Goal: Transaction & Acquisition: Download file/media

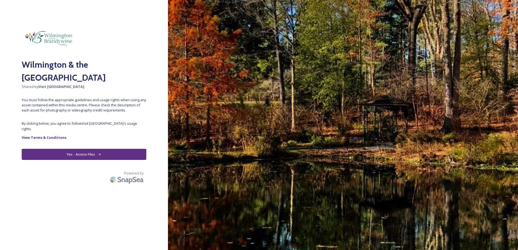
click at [90, 150] on button "Yes - Access Files" at bounding box center [84, 154] width 125 height 11
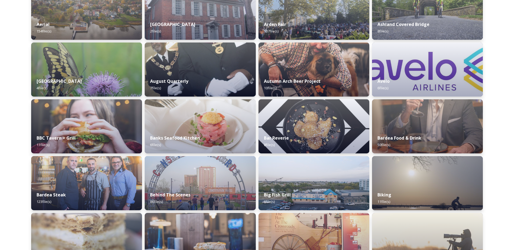
scroll to position [161, 0]
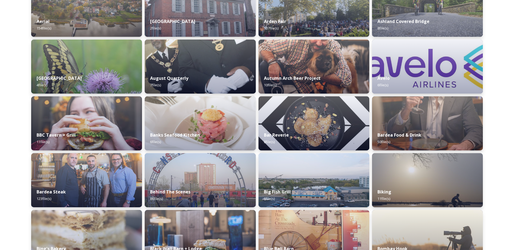
drag, startPoint x: 512, startPoint y: 41, endPoint x: 513, endPoint y: 44, distance: 3.1
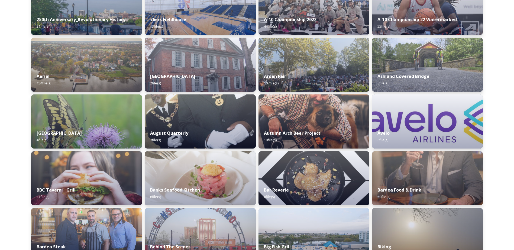
scroll to position [115, 0]
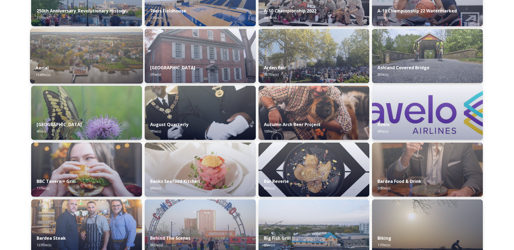
click at [84, 56] on img at bounding box center [86, 55] width 113 height 55
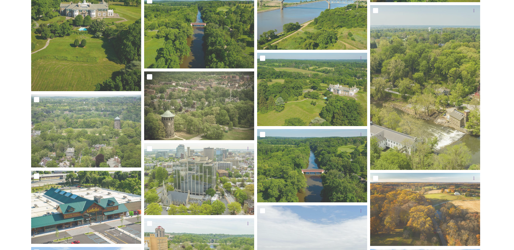
scroll to position [3402, 0]
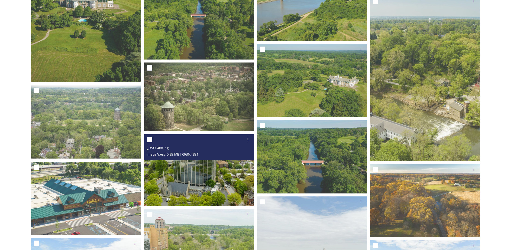
drag, startPoint x: 231, startPoint y: 176, endPoint x: 204, endPoint y: 137, distance: 47.2
click at [204, 137] on div at bounding box center [200, 140] width 106 height 10
click at [246, 141] on icon at bounding box center [248, 140] width 4 height 4
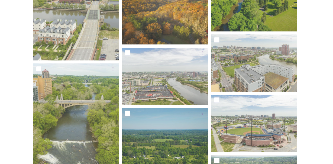
scroll to position [3644, 0]
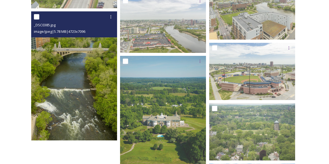
drag, startPoint x: 100, startPoint y: 85, endPoint x: 87, endPoint y: 71, distance: 19.2
click at [87, 71] on img at bounding box center [74, 75] width 86 height 129
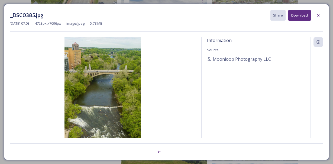
click at [87, 71] on img at bounding box center [103, 94] width 186 height 115
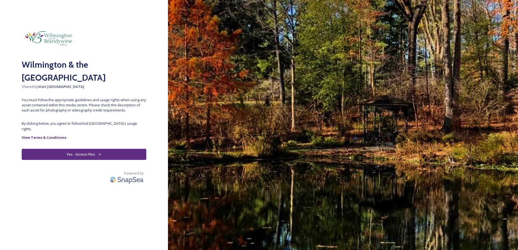
click at [66, 149] on button "Yes - Access Files" at bounding box center [84, 154] width 125 height 11
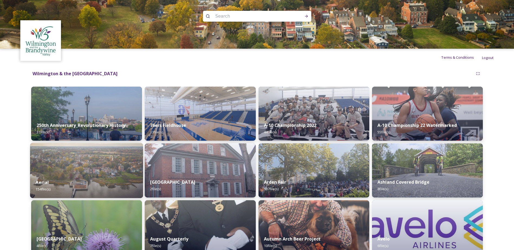
click at [110, 179] on div "Aerial 154 file(s)" at bounding box center [86, 186] width 113 height 25
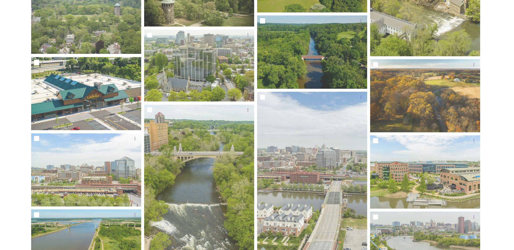
scroll to position [3494, 0]
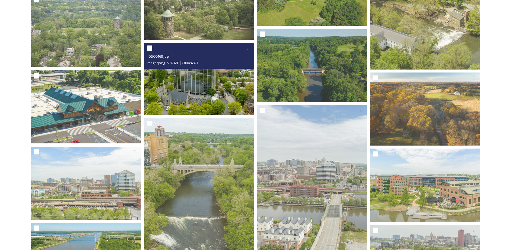
click at [150, 48] on input "checkbox" at bounding box center [149, 48] width 5 height 5
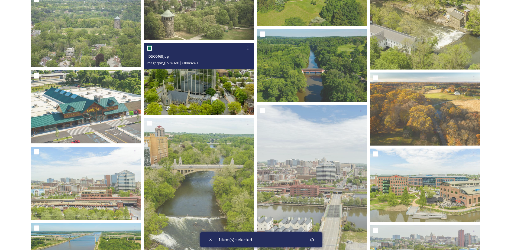
click at [150, 48] on input "checkbox" at bounding box center [149, 48] width 5 height 5
checkbox input "false"
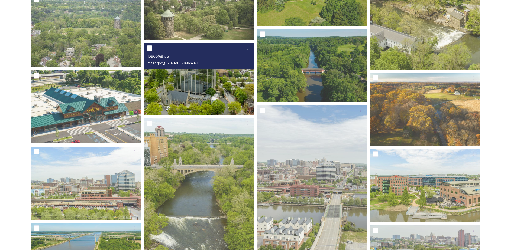
click at [207, 83] on img at bounding box center [199, 79] width 110 height 72
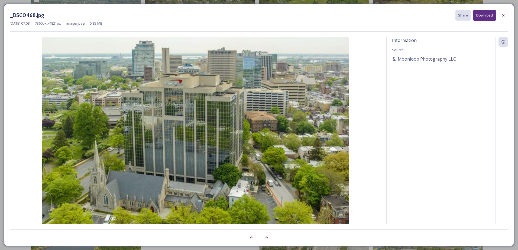
click at [207, 84] on img at bounding box center [195, 138] width 371 height 202
click at [501, 15] on icon at bounding box center [503, 15] width 4 height 4
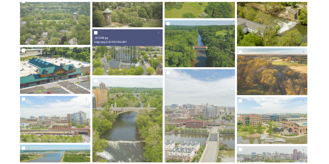
scroll to position [3333, 0]
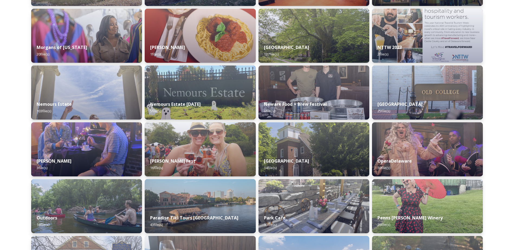
scroll to position [1730, 0]
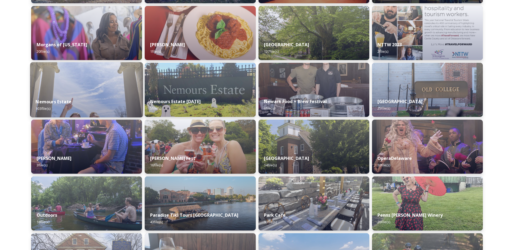
click at [83, 84] on img at bounding box center [86, 89] width 113 height 55
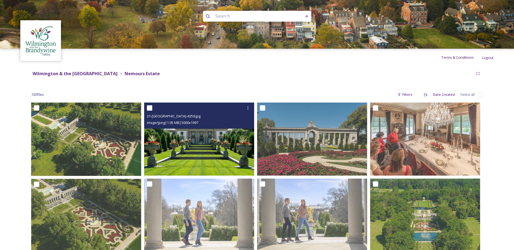
click at [202, 135] on img at bounding box center [199, 139] width 110 height 73
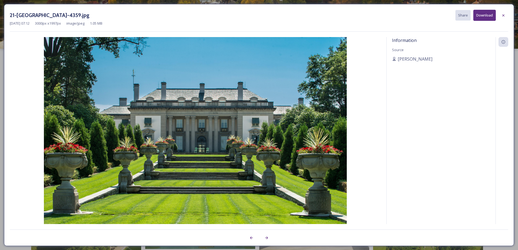
click at [479, 16] on button "Download" at bounding box center [484, 15] width 22 height 11
drag, startPoint x: 491, startPoint y: 77, endPoint x: 491, endPoint y: 71, distance: 5.4
click at [491, 76] on div "Information Source Leslie Kipp" at bounding box center [441, 130] width 109 height 187
click at [505, 17] on icon at bounding box center [503, 15] width 4 height 4
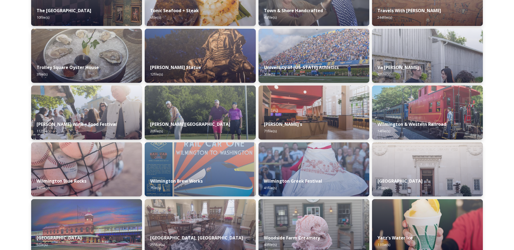
scroll to position [2285, 0]
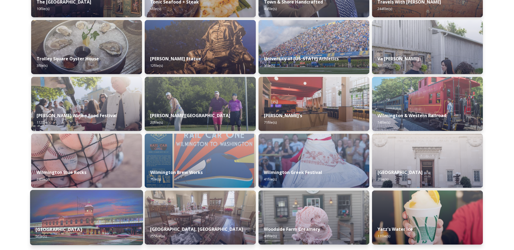
click at [111, 217] on img at bounding box center [86, 217] width 113 height 55
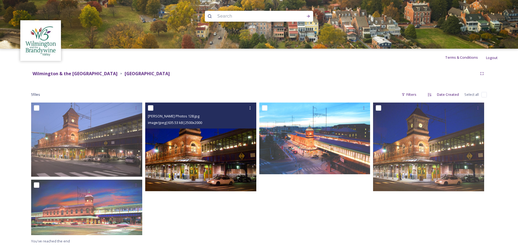
click at [213, 144] on img at bounding box center [200, 147] width 111 height 89
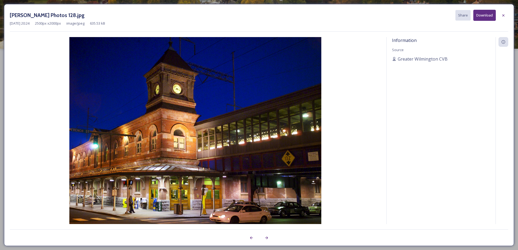
click at [482, 17] on button "Download" at bounding box center [484, 15] width 22 height 11
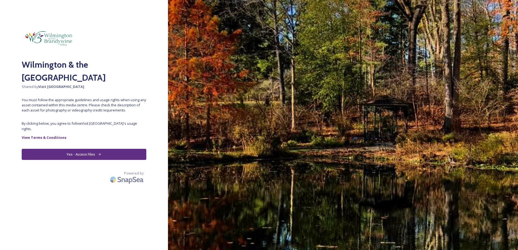
click at [82, 149] on button "Yes - Access Files" at bounding box center [84, 154] width 125 height 11
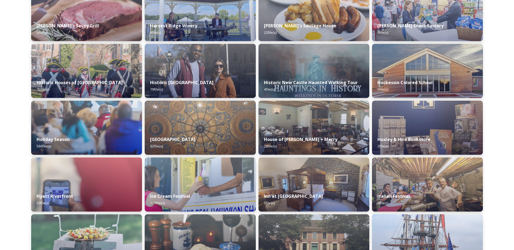
scroll to position [1297, 0]
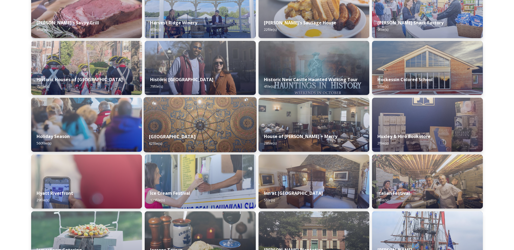
click at [195, 125] on img at bounding box center [200, 124] width 113 height 55
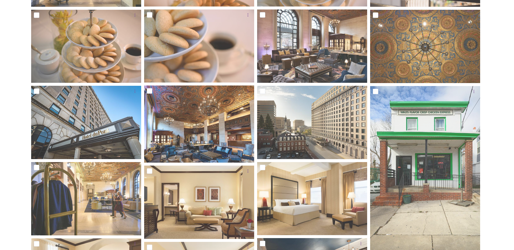
scroll to position [171, 0]
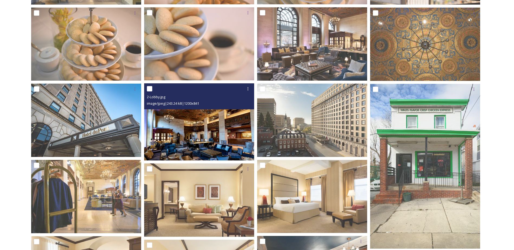
click at [220, 118] on img at bounding box center [199, 121] width 110 height 77
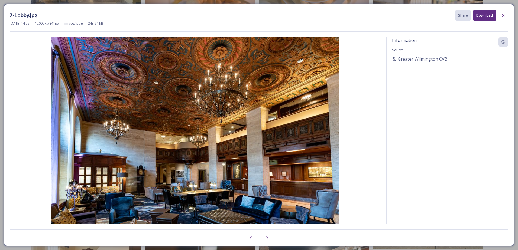
click at [479, 17] on button "Download" at bounding box center [484, 15] width 22 height 11
click at [502, 69] on div at bounding box center [501, 130] width 13 height 187
click at [502, 14] on icon at bounding box center [503, 15] width 4 height 4
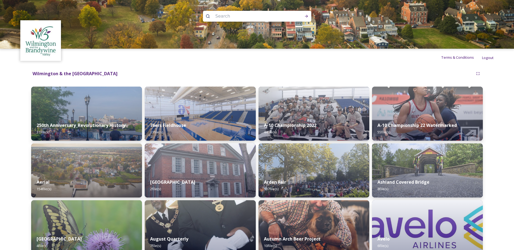
click at [514, 56] on div "Terms & Conditions Logout" at bounding box center [257, 57] width 514 height 17
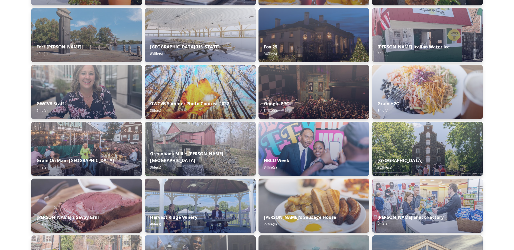
scroll to position [1117, 0]
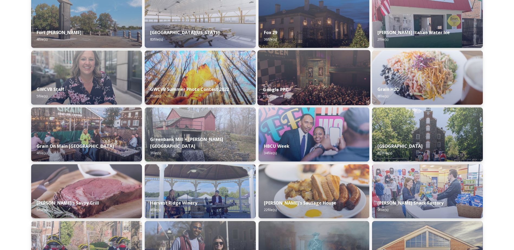
click at [313, 72] on img at bounding box center [313, 77] width 113 height 55
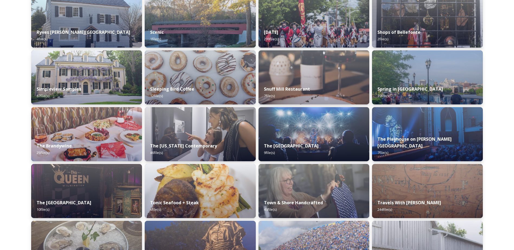
scroll to position [2107, 0]
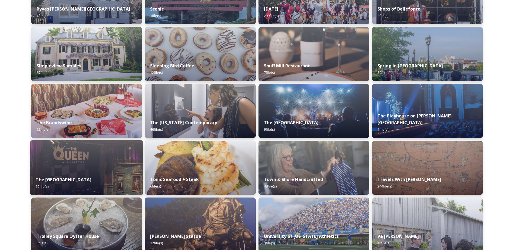
click at [102, 148] on img at bounding box center [86, 167] width 113 height 55
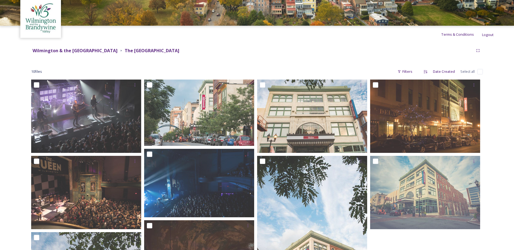
scroll to position [30, 0]
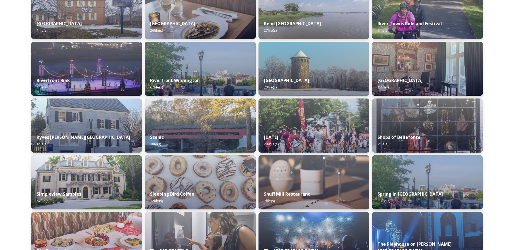
scroll to position [1988, 0]
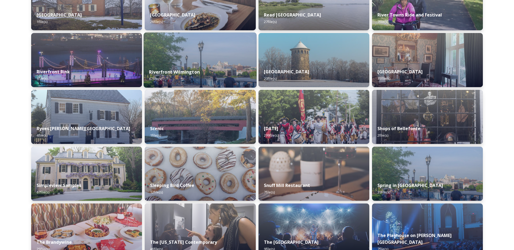
click at [210, 51] on img at bounding box center [200, 60] width 113 height 55
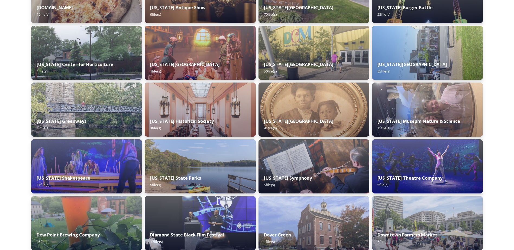
scroll to position [746, 0]
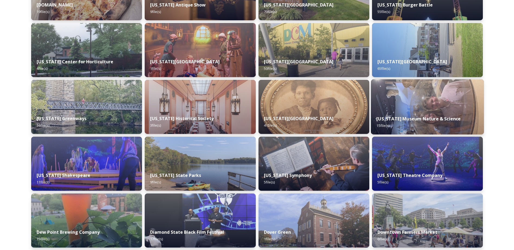
click at [459, 118] on div "Delaware Museum Nature & Science 15 file(s)" at bounding box center [427, 122] width 113 height 25
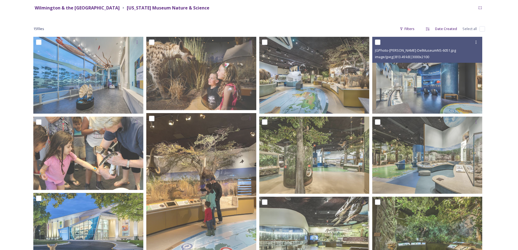
scroll to position [63, 0]
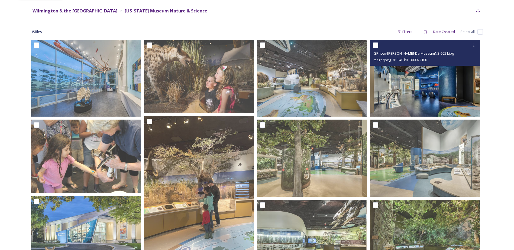
click at [418, 78] on img at bounding box center [425, 78] width 110 height 77
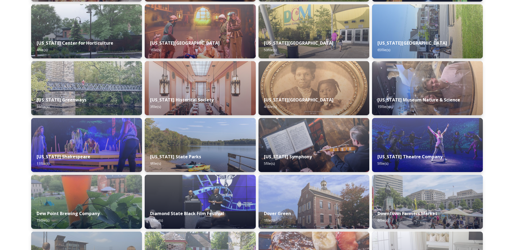
scroll to position [756, 0]
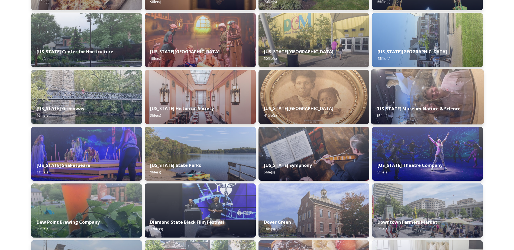
click at [446, 100] on div "Delaware Museum Nature & Science 15 file(s)" at bounding box center [427, 112] width 113 height 25
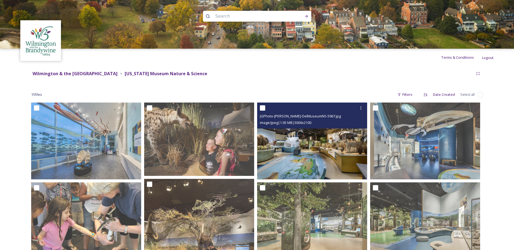
click at [302, 139] on img at bounding box center [312, 141] width 110 height 77
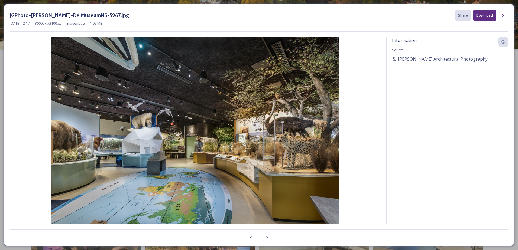
click at [482, 17] on button "Download" at bounding box center [484, 15] width 22 height 11
click at [495, 108] on div "Information Source Jay Green Architectural Photography" at bounding box center [441, 130] width 109 height 187
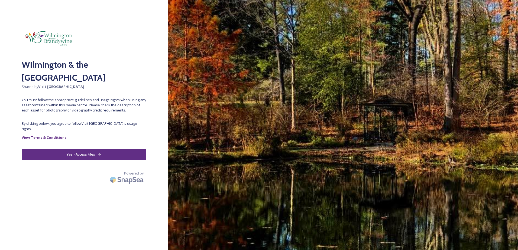
click at [72, 150] on button "Yes - Access Files" at bounding box center [84, 154] width 125 height 11
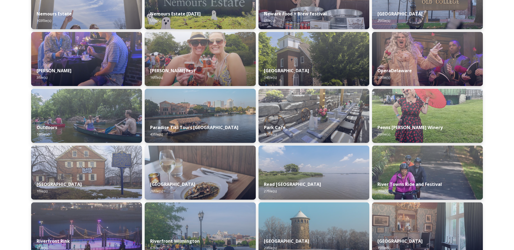
scroll to position [1830, 0]
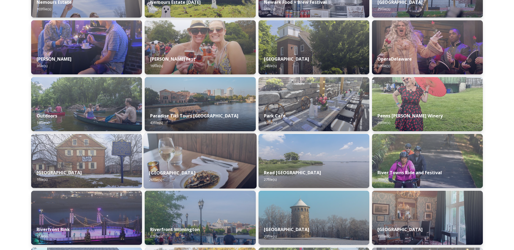
click at [186, 157] on img at bounding box center [200, 161] width 113 height 55
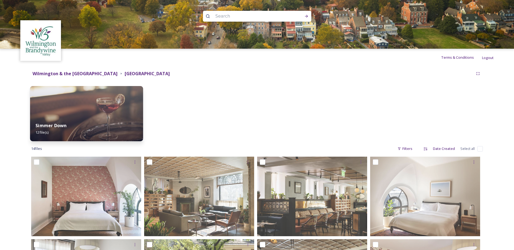
click at [99, 106] on img at bounding box center [86, 113] width 113 height 55
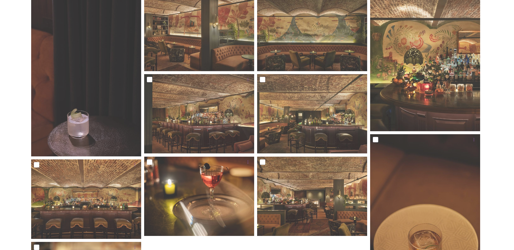
scroll to position [114, 0]
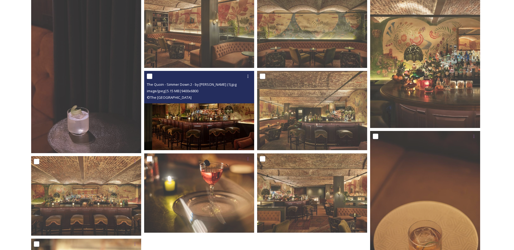
click at [217, 113] on img at bounding box center [199, 110] width 110 height 79
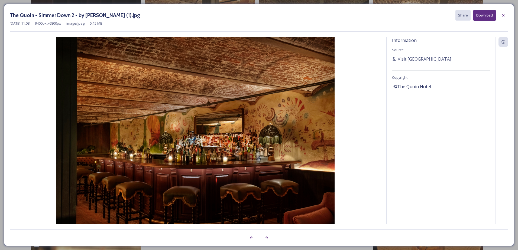
click at [484, 16] on button "Download" at bounding box center [484, 15] width 22 height 11
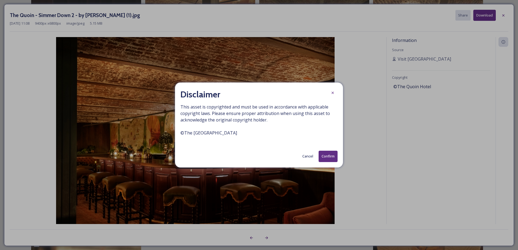
click at [326, 157] on button "Confirm" at bounding box center [328, 156] width 19 height 11
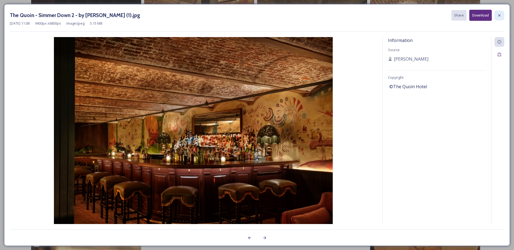
click at [501, 16] on div at bounding box center [499, 16] width 10 height 10
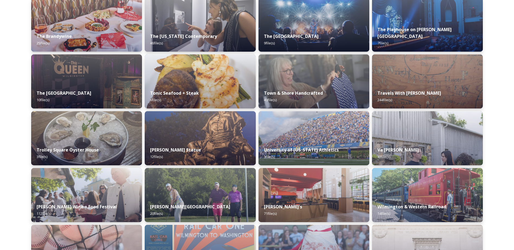
scroll to position [2246, 0]
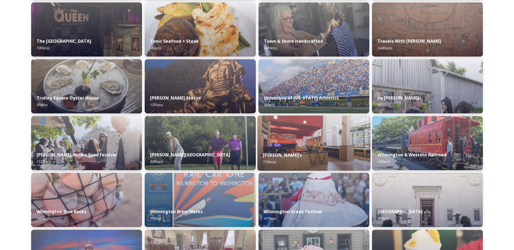
click at [305, 140] on img at bounding box center [313, 143] width 113 height 55
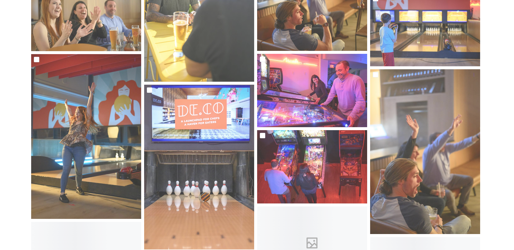
scroll to position [609, 0]
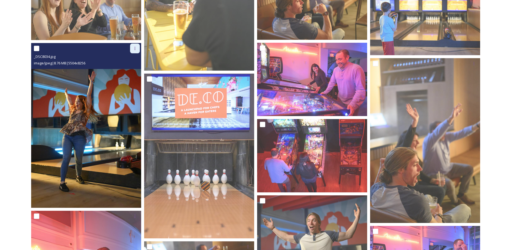
click at [135, 48] on icon at bounding box center [135, 48] width 4 height 4
click at [75, 111] on img at bounding box center [86, 125] width 110 height 165
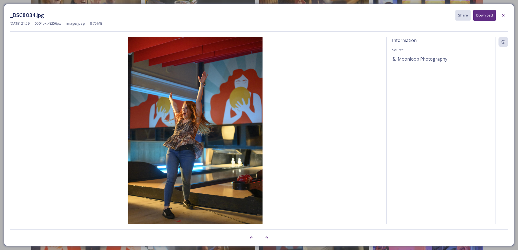
click at [480, 17] on button "Download" at bounding box center [484, 15] width 22 height 11
click at [324, 49] on img at bounding box center [195, 138] width 371 height 202
click at [504, 14] on icon at bounding box center [503, 15] width 4 height 4
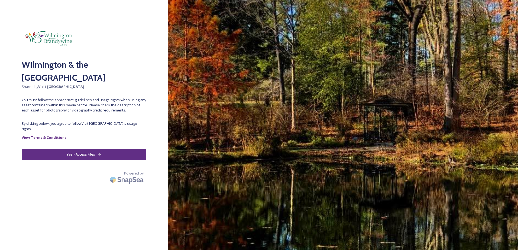
click at [95, 149] on button "Yes - Access Files" at bounding box center [84, 154] width 125 height 11
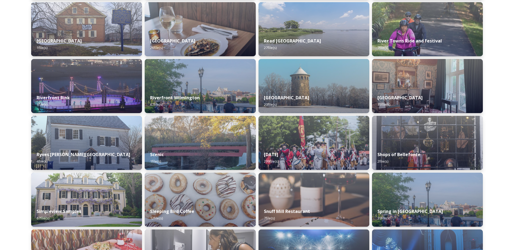
scroll to position [1967, 0]
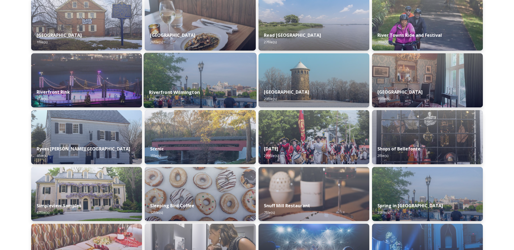
click at [218, 92] on div "Riverfront Wilmington 67 file(s)" at bounding box center [200, 95] width 113 height 25
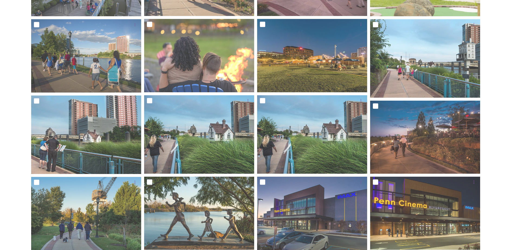
scroll to position [228, 0]
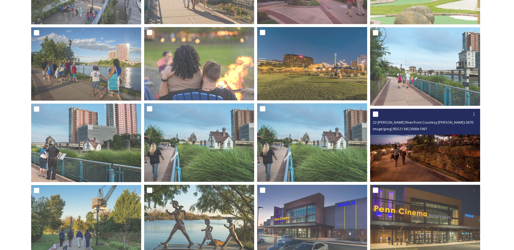
click at [432, 148] on img at bounding box center [425, 145] width 110 height 73
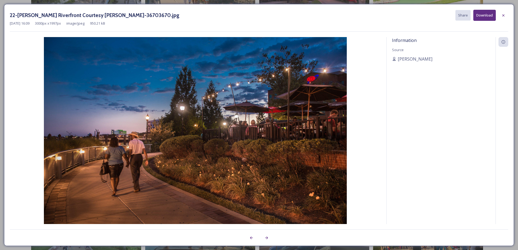
click at [483, 17] on button "Download" at bounding box center [484, 15] width 22 height 11
click at [502, 14] on icon at bounding box center [503, 15] width 2 height 2
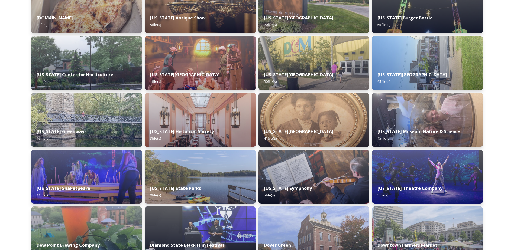
scroll to position [739, 0]
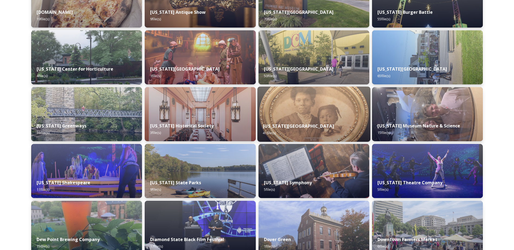
click at [319, 115] on img at bounding box center [313, 114] width 113 height 55
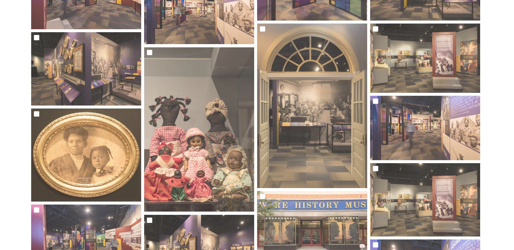
scroll to position [298, 0]
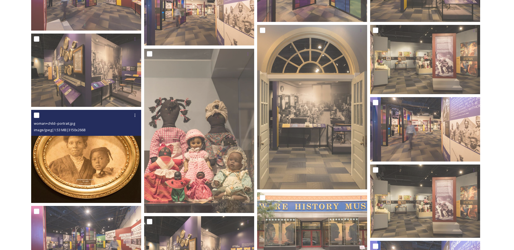
click at [92, 151] on img at bounding box center [86, 156] width 110 height 93
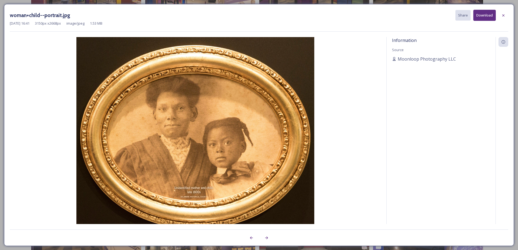
click at [490, 14] on button "Download" at bounding box center [484, 15] width 22 height 11
click at [354, 46] on img at bounding box center [195, 138] width 371 height 202
click at [504, 15] on icon at bounding box center [503, 15] width 2 height 2
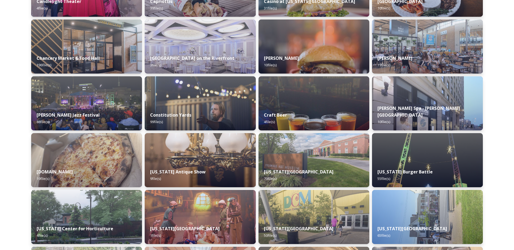
scroll to position [582, 0]
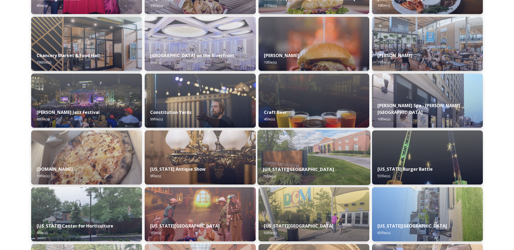
click at [303, 148] on img at bounding box center [313, 157] width 113 height 55
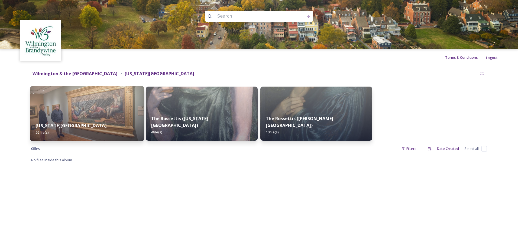
click at [94, 105] on img at bounding box center [87, 113] width 114 height 55
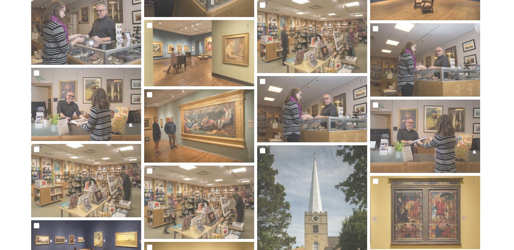
scroll to position [939, 0]
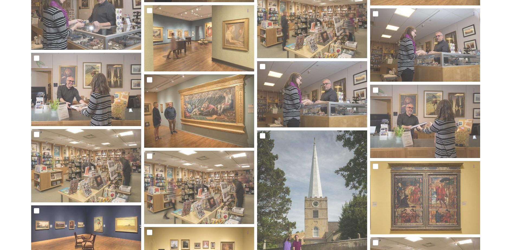
drag, startPoint x: 514, startPoint y: 205, endPoint x: 518, endPoint y: 210, distance: 6.8
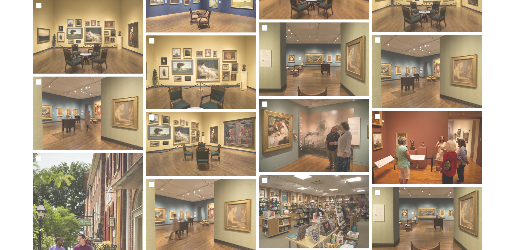
scroll to position [339, 0]
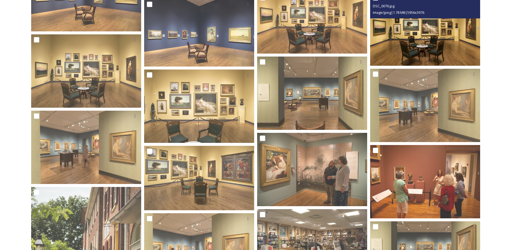
click at [443, 35] on img at bounding box center [425, 28] width 110 height 73
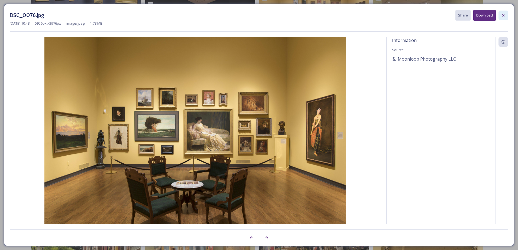
click at [506, 16] on div at bounding box center [503, 16] width 10 height 10
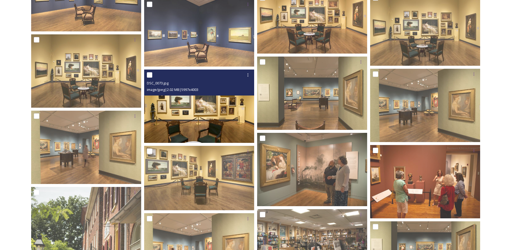
click at [202, 111] on img at bounding box center [199, 106] width 110 height 73
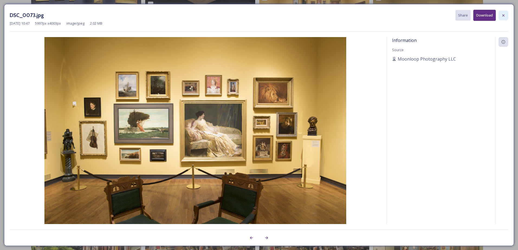
click at [504, 11] on div at bounding box center [503, 16] width 10 height 10
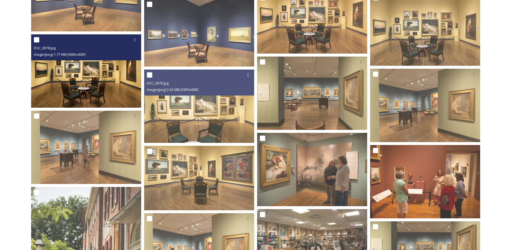
click at [102, 68] on img at bounding box center [86, 70] width 110 height 73
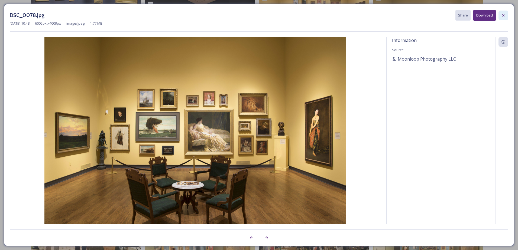
click at [502, 12] on div at bounding box center [503, 16] width 10 height 10
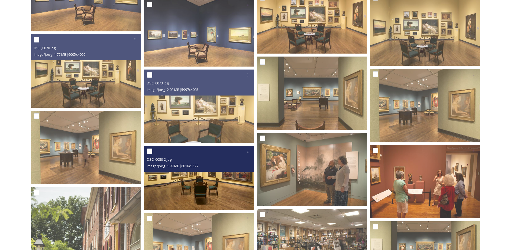
click at [216, 160] on div "DSC_0080-2.jpg" at bounding box center [200, 159] width 106 height 7
click at [186, 187] on img at bounding box center [199, 178] width 110 height 64
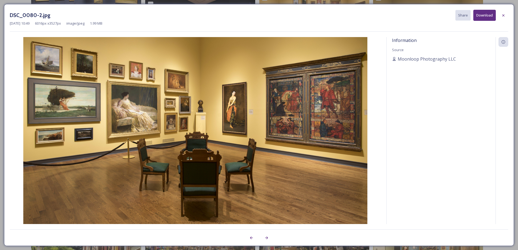
click at [483, 16] on button "Download" at bounding box center [484, 15] width 22 height 11
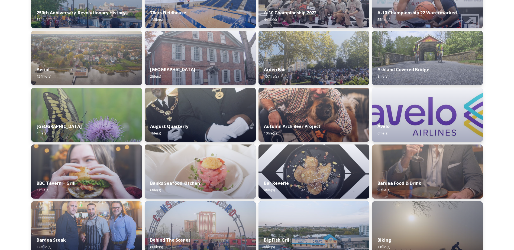
scroll to position [119, 0]
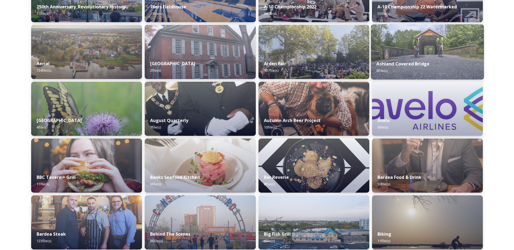
click at [428, 48] on img at bounding box center [427, 51] width 113 height 55
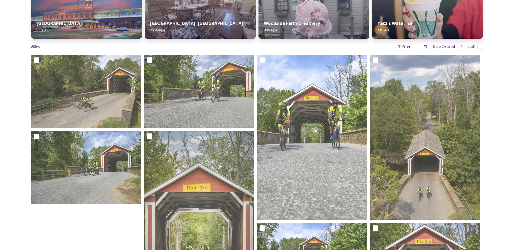
scroll to position [217, 0]
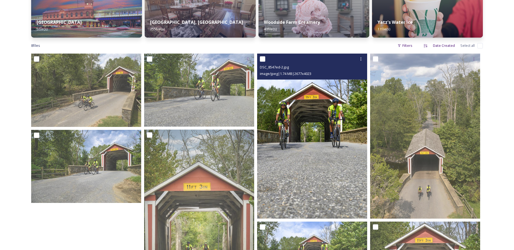
click at [332, 125] on img at bounding box center [312, 136] width 110 height 165
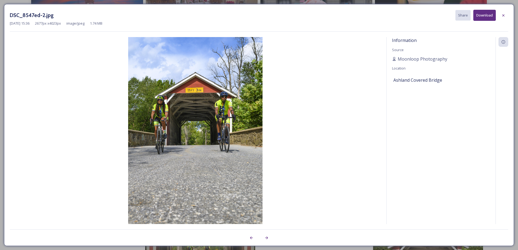
click at [180, 116] on img at bounding box center [195, 138] width 371 height 202
click at [162, 114] on img at bounding box center [195, 138] width 371 height 202
click at [507, 17] on div at bounding box center [503, 16] width 10 height 10
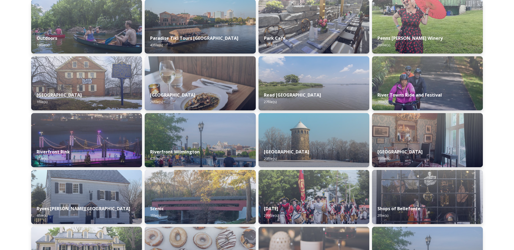
scroll to position [1916, 0]
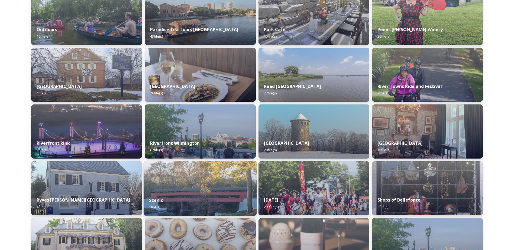
click at [200, 203] on div "Scenic 1 file(s)" at bounding box center [200, 203] width 113 height 25
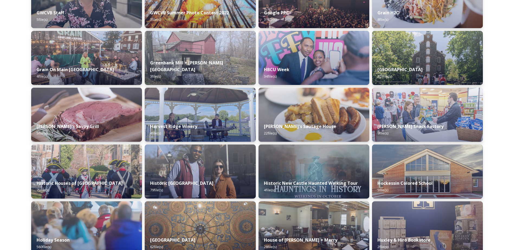
scroll to position [1196, 0]
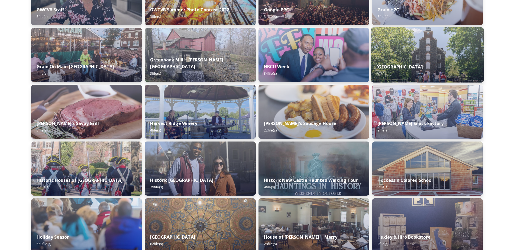
click at [452, 59] on div "Hagley Museum 203 file(s)" at bounding box center [427, 70] width 113 height 25
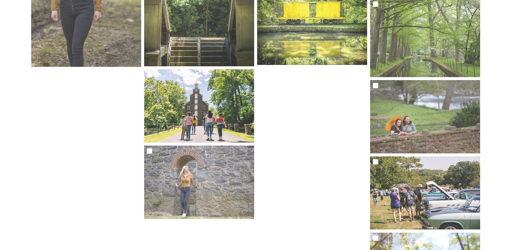
scroll to position [5075, 0]
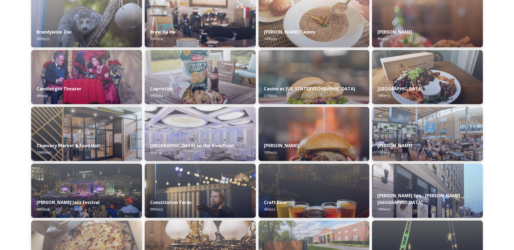
scroll to position [494, 0]
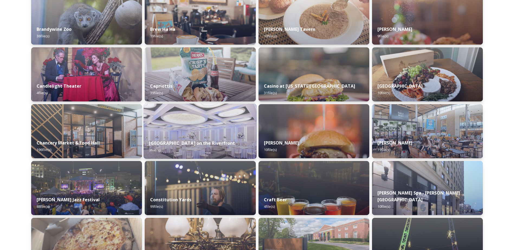
click at [197, 134] on img at bounding box center [200, 131] width 113 height 55
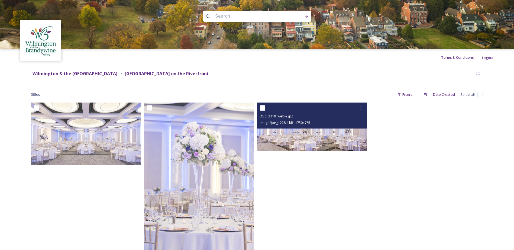
click at [308, 144] on img at bounding box center [312, 127] width 110 height 48
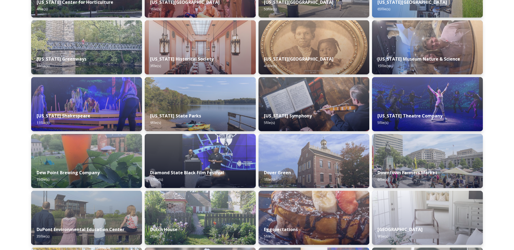
scroll to position [809, 0]
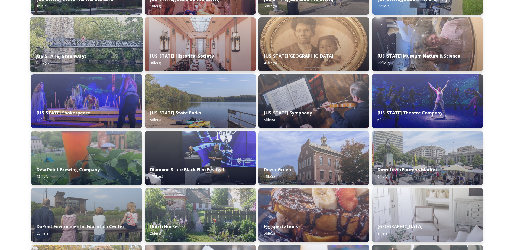
click at [96, 53] on div "[US_STATE] Greenways 16 file(s)" at bounding box center [86, 59] width 113 height 25
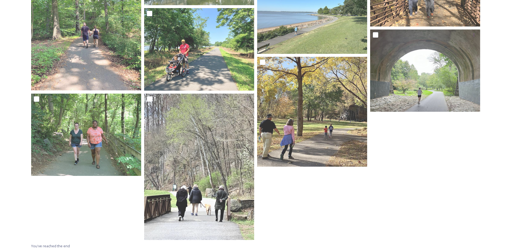
scroll to position [332, 0]
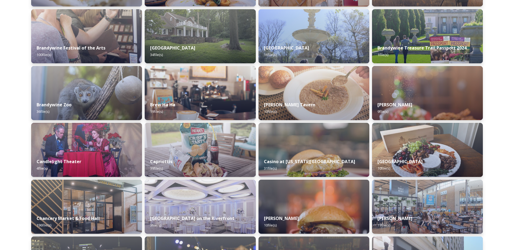
scroll to position [422, 0]
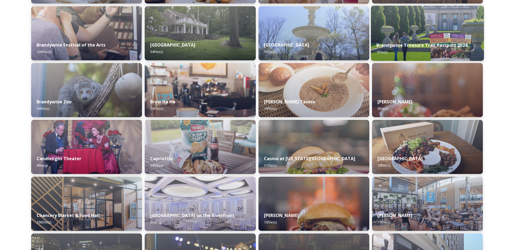
click at [423, 35] on img at bounding box center [427, 33] width 113 height 55
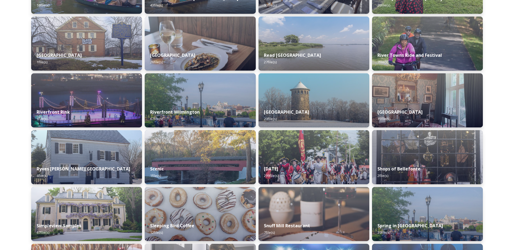
scroll to position [1950, 0]
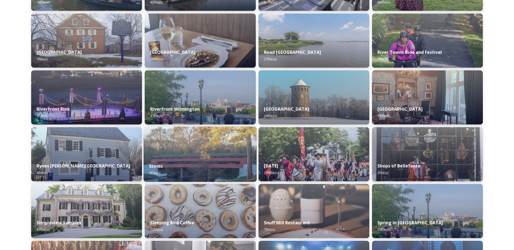
click at [207, 157] on img at bounding box center [200, 154] width 113 height 55
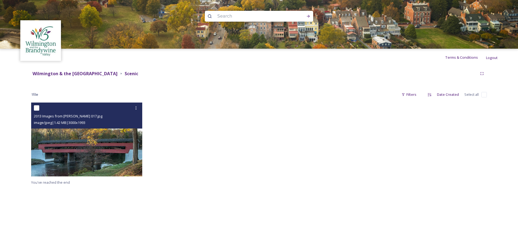
drag, startPoint x: 132, startPoint y: 139, endPoint x: 99, endPoint y: 134, distance: 33.8
click at [99, 134] on img at bounding box center [86, 140] width 111 height 74
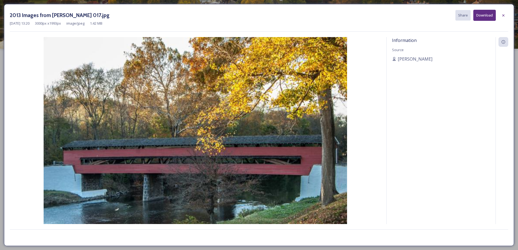
click at [99, 134] on img at bounding box center [195, 138] width 371 height 202
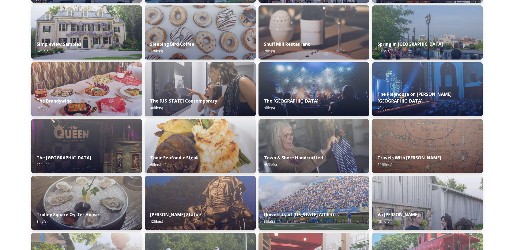
scroll to position [2109, 0]
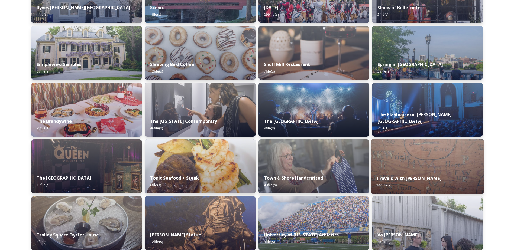
click at [458, 180] on div "Travels With Darley 244 file(s)" at bounding box center [427, 182] width 113 height 25
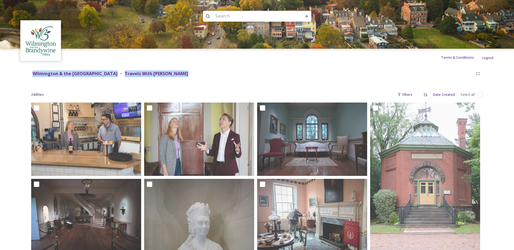
drag, startPoint x: 512, startPoint y: 61, endPoint x: 514, endPoint y: 72, distance: 10.6
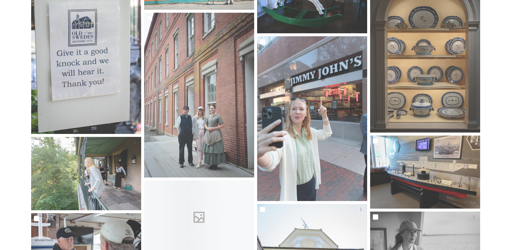
scroll to position [4546, 0]
